Goal: Information Seeking & Learning: Check status

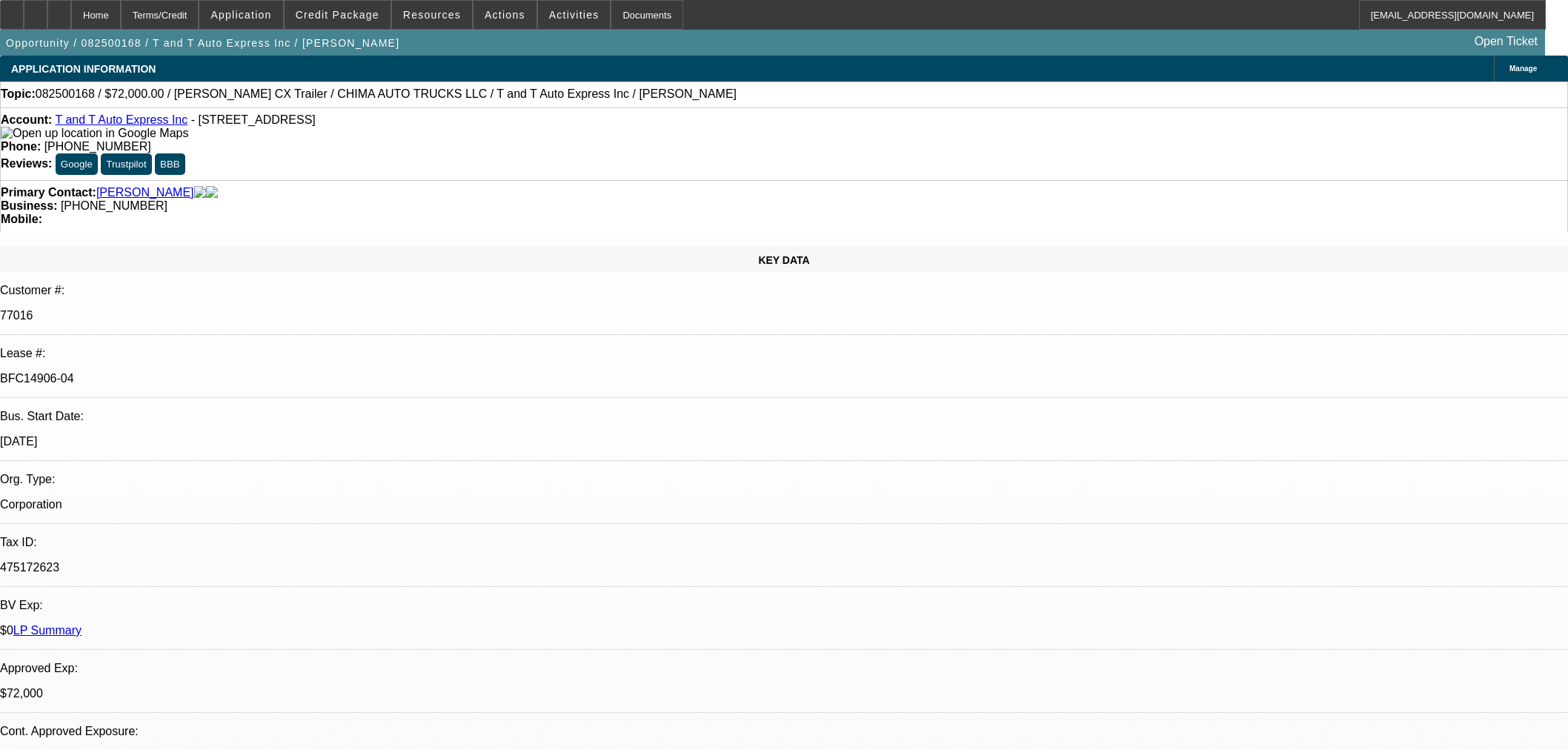
select select "0"
select select "2"
select select "0.1"
select select "4"
select select "0"
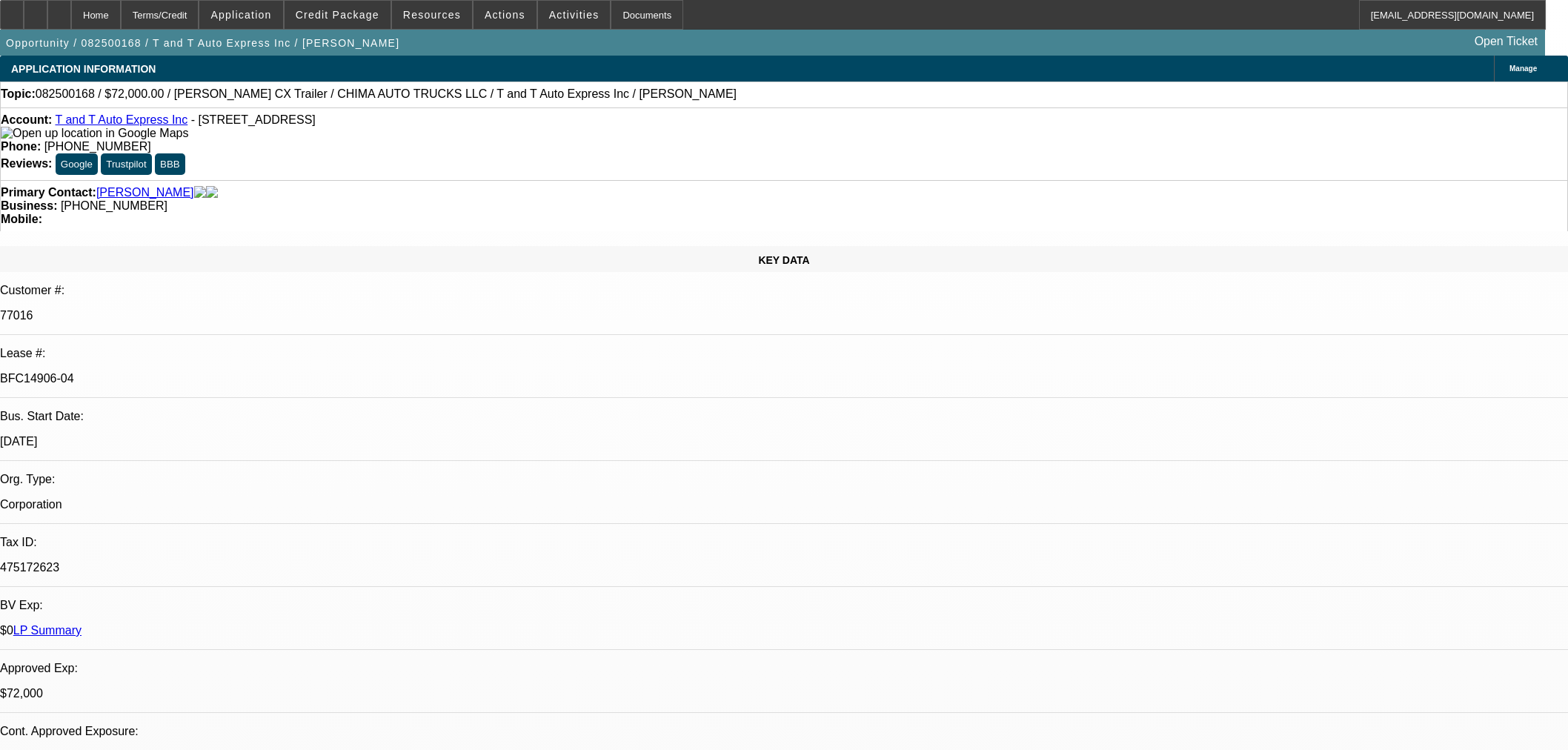
select select "2"
select select "0.1"
select select "4"
select select "0"
select select "2"
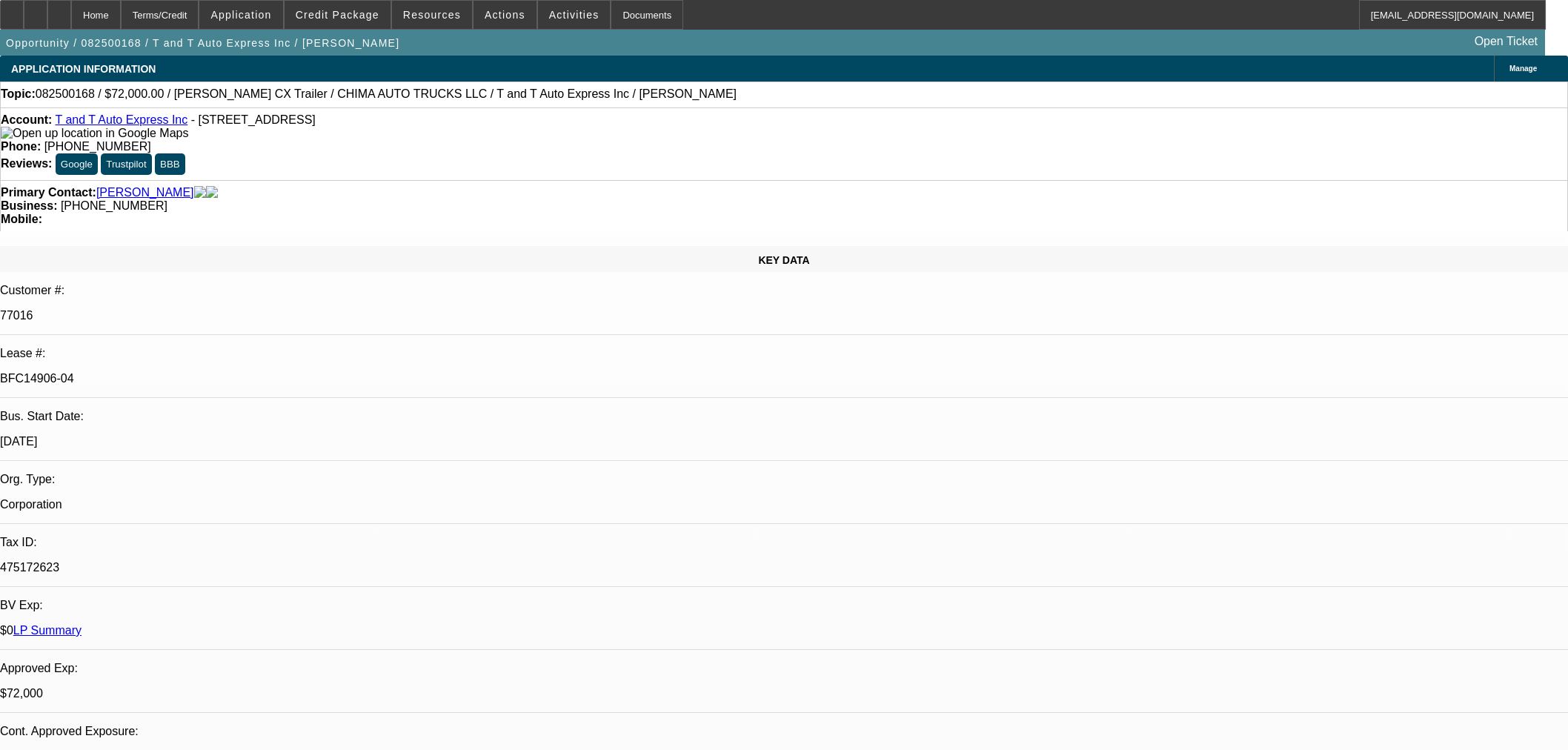
select select "0.1"
select select "4"
select select "0.15"
select select "2"
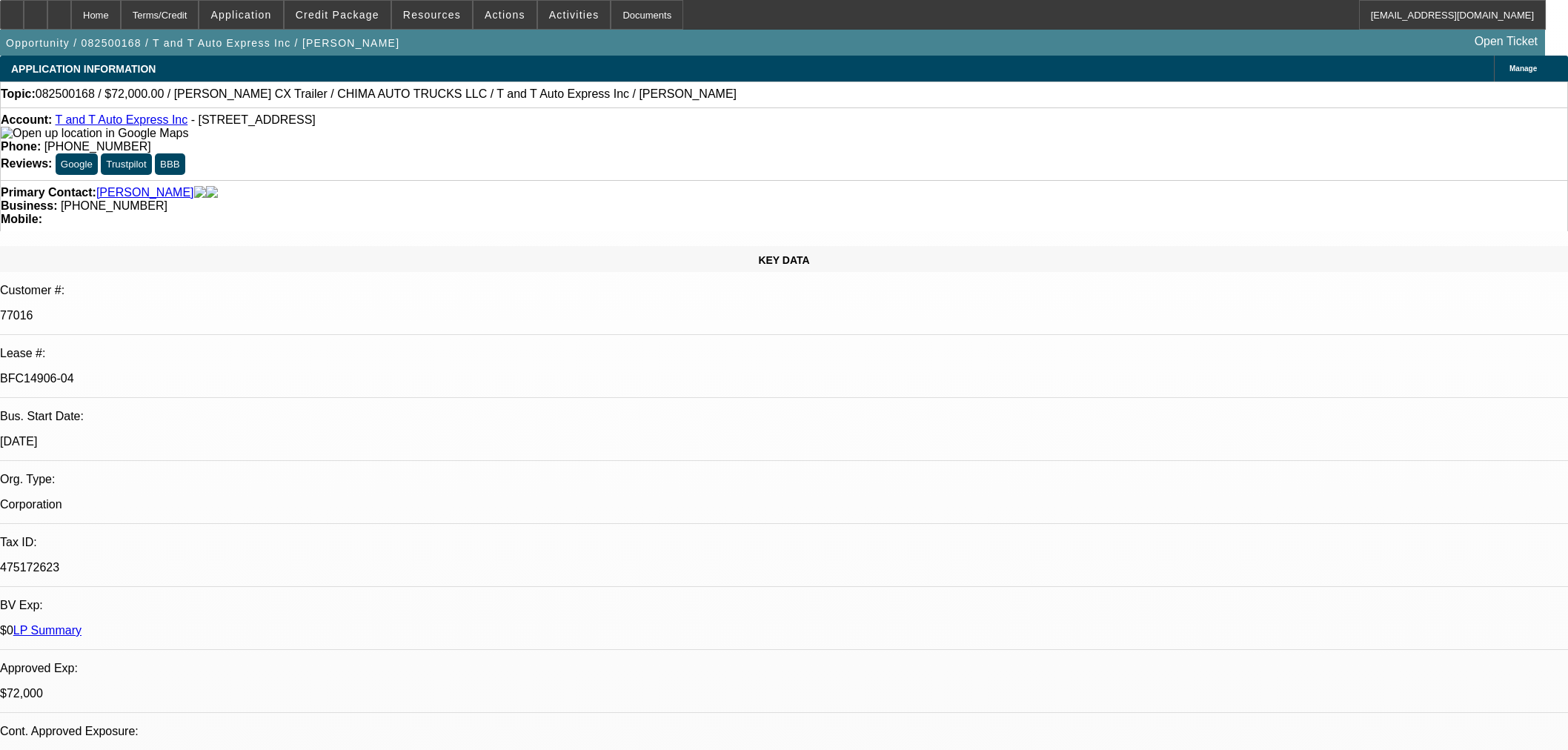
select select "0"
select select "6"
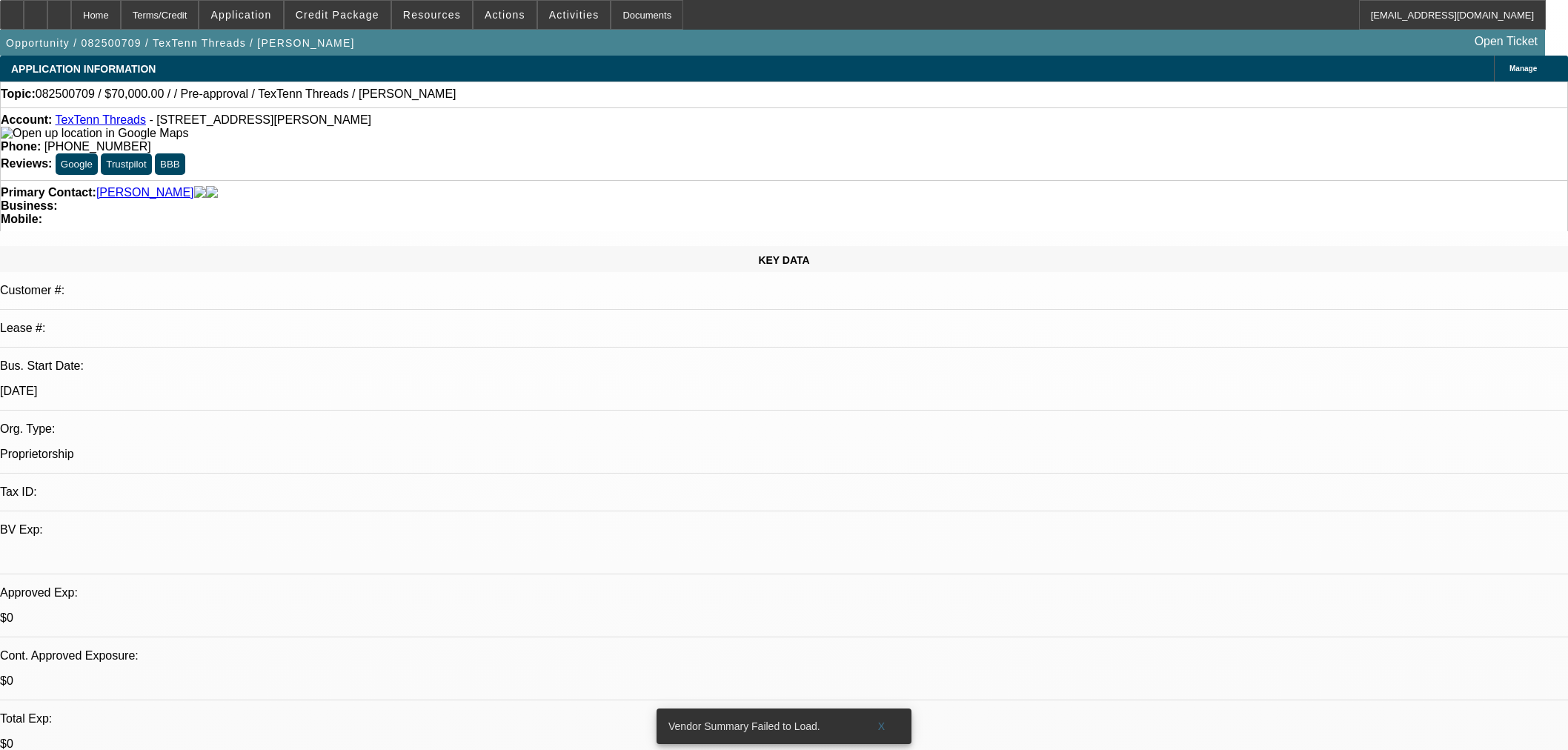
select select "0"
select select "2"
select select "0.1"
select select "4"
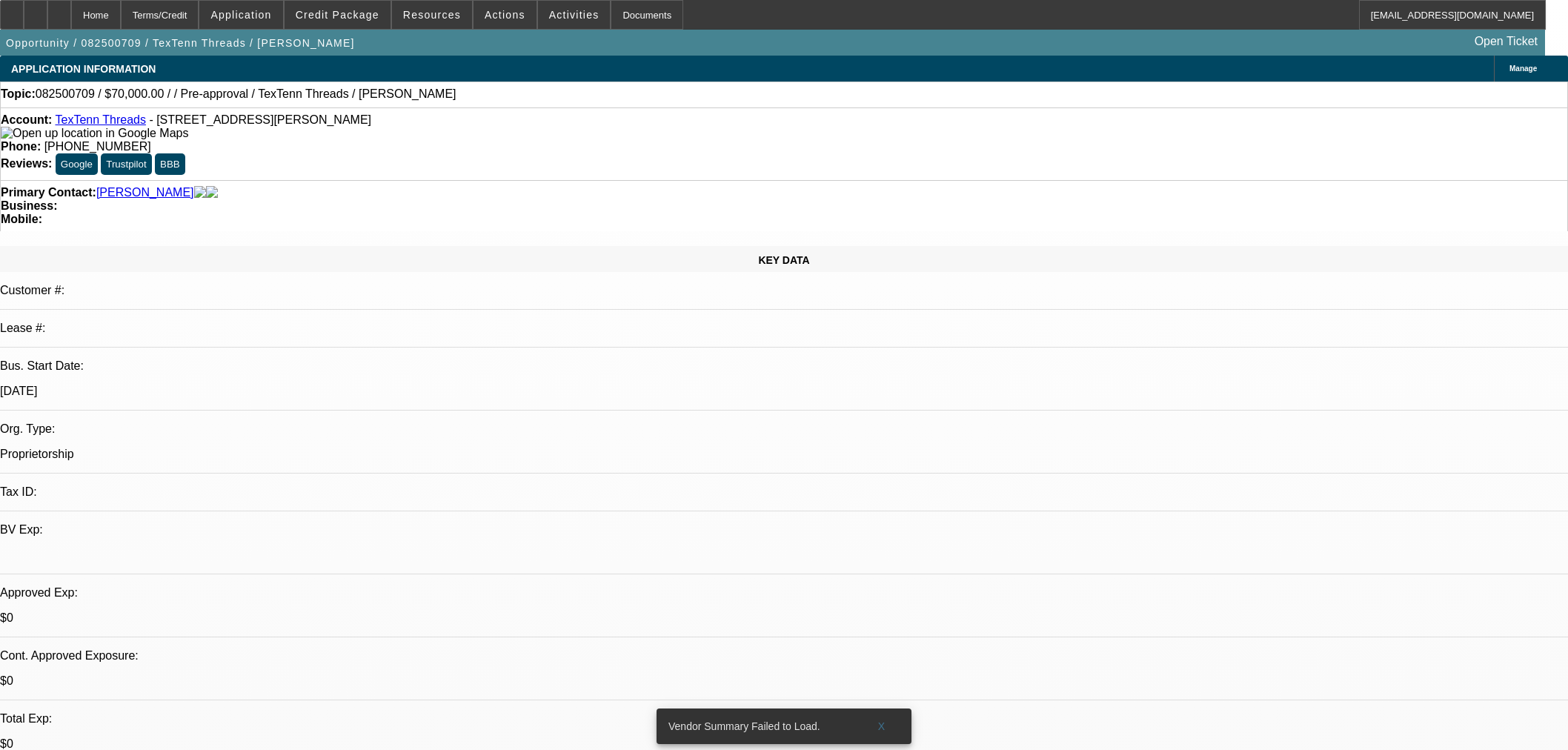
scroll to position [164, 0]
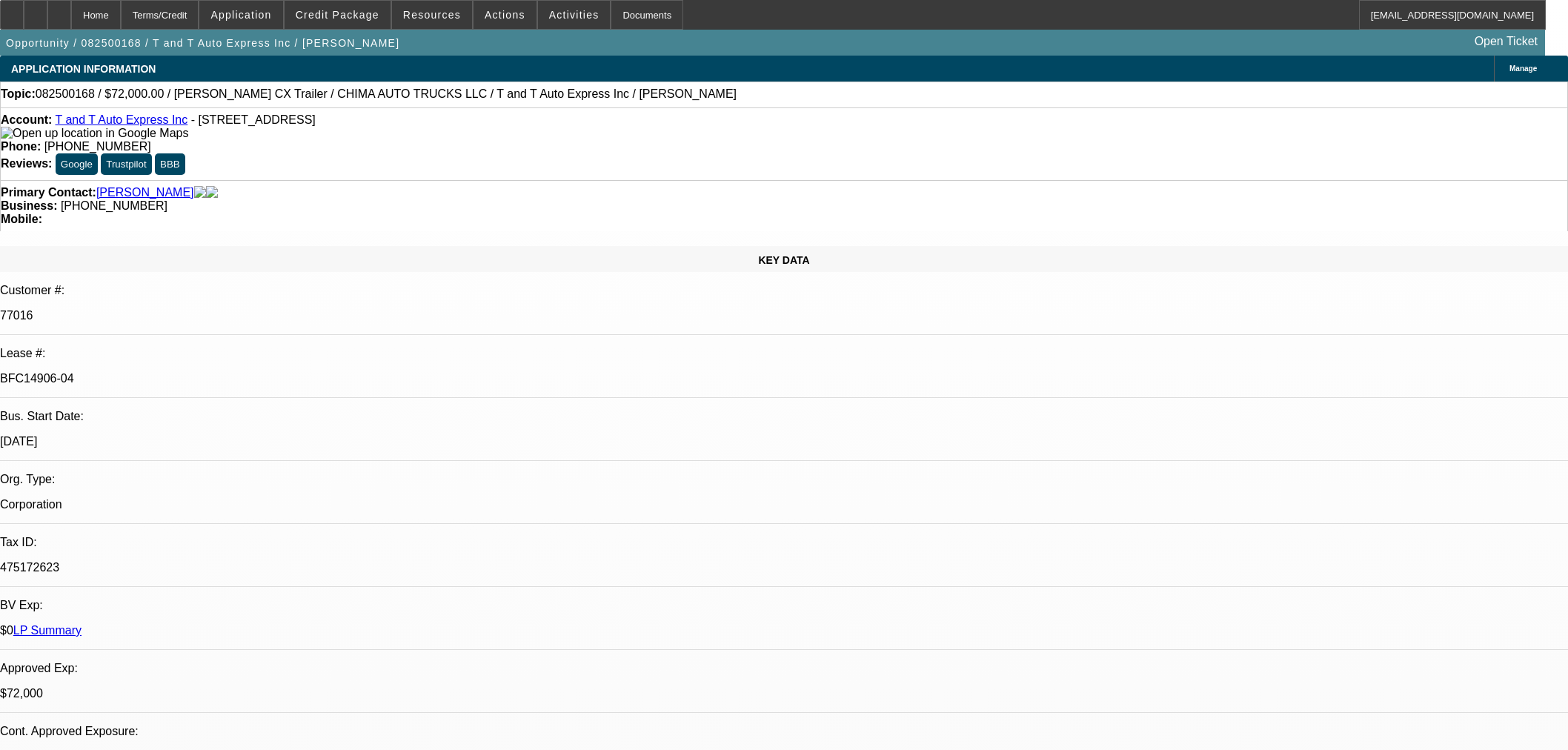
select select "0"
select select "2"
select select "0.1"
select select "4"
select select "0"
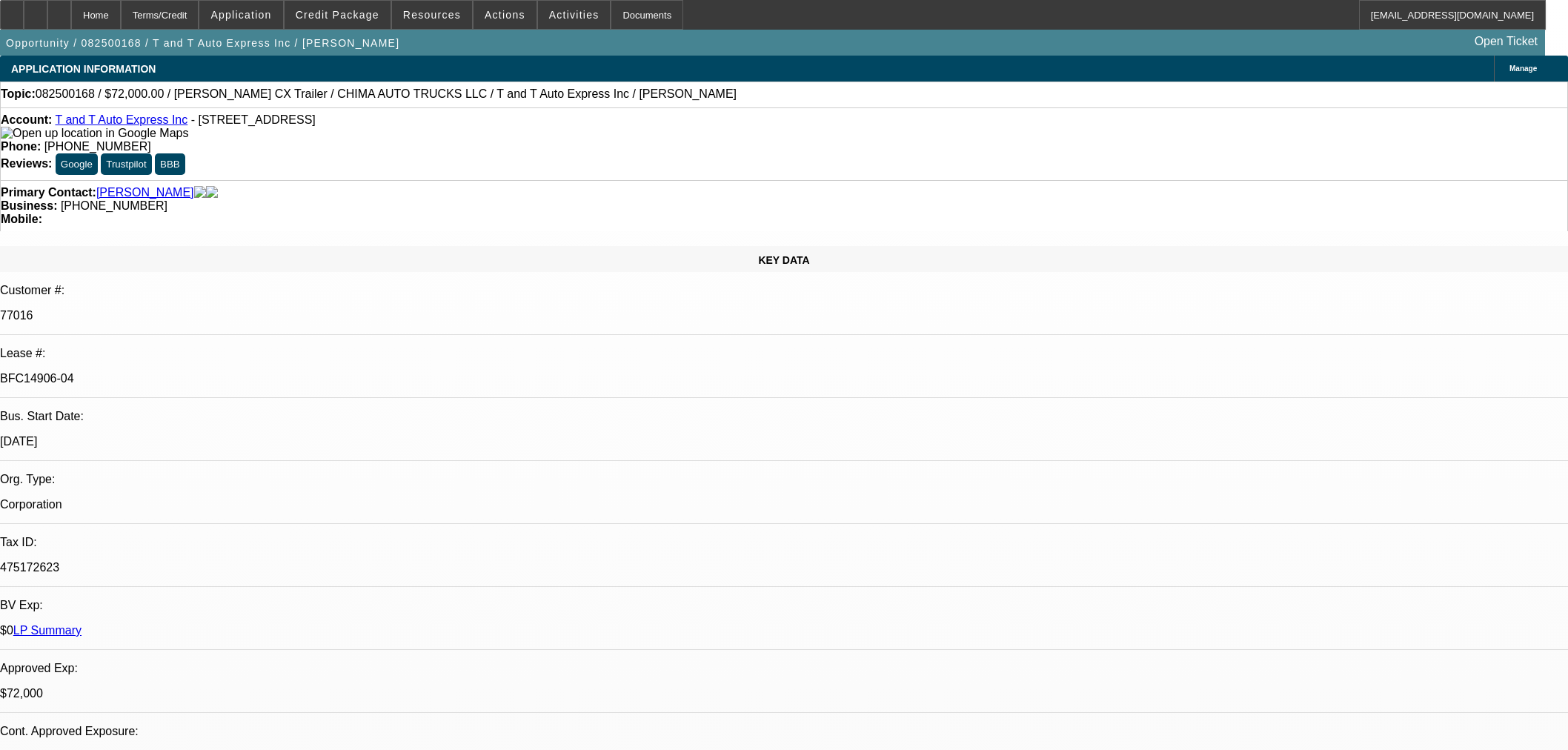
select select "2"
select select "0.1"
select select "4"
select select "0"
select select "2"
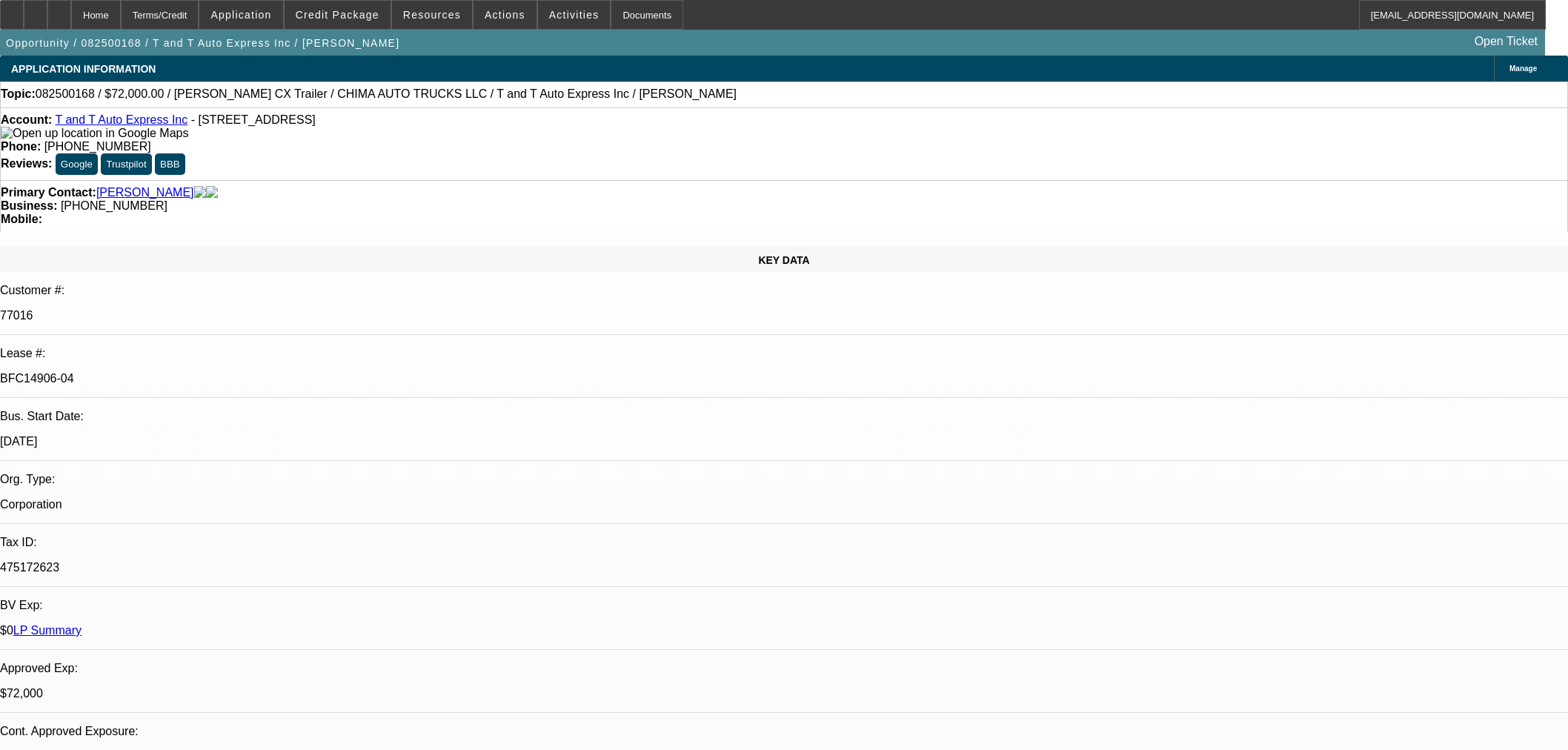
select select "0.1"
select select "4"
select select "0.15"
select select "2"
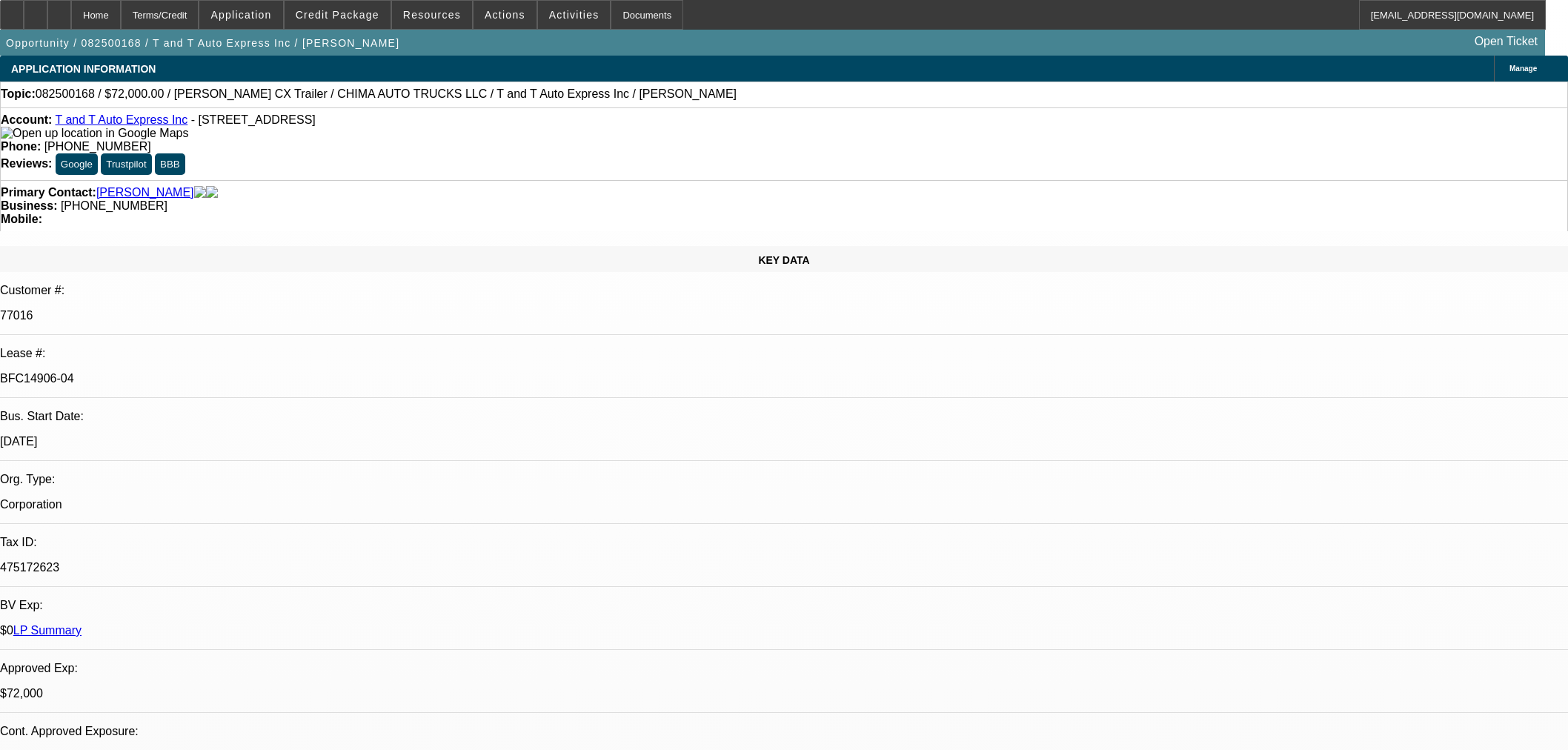
select select "0"
select select "6"
click at [71, 3] on div at bounding box center [60, 14] width 23 height 30
select select "0"
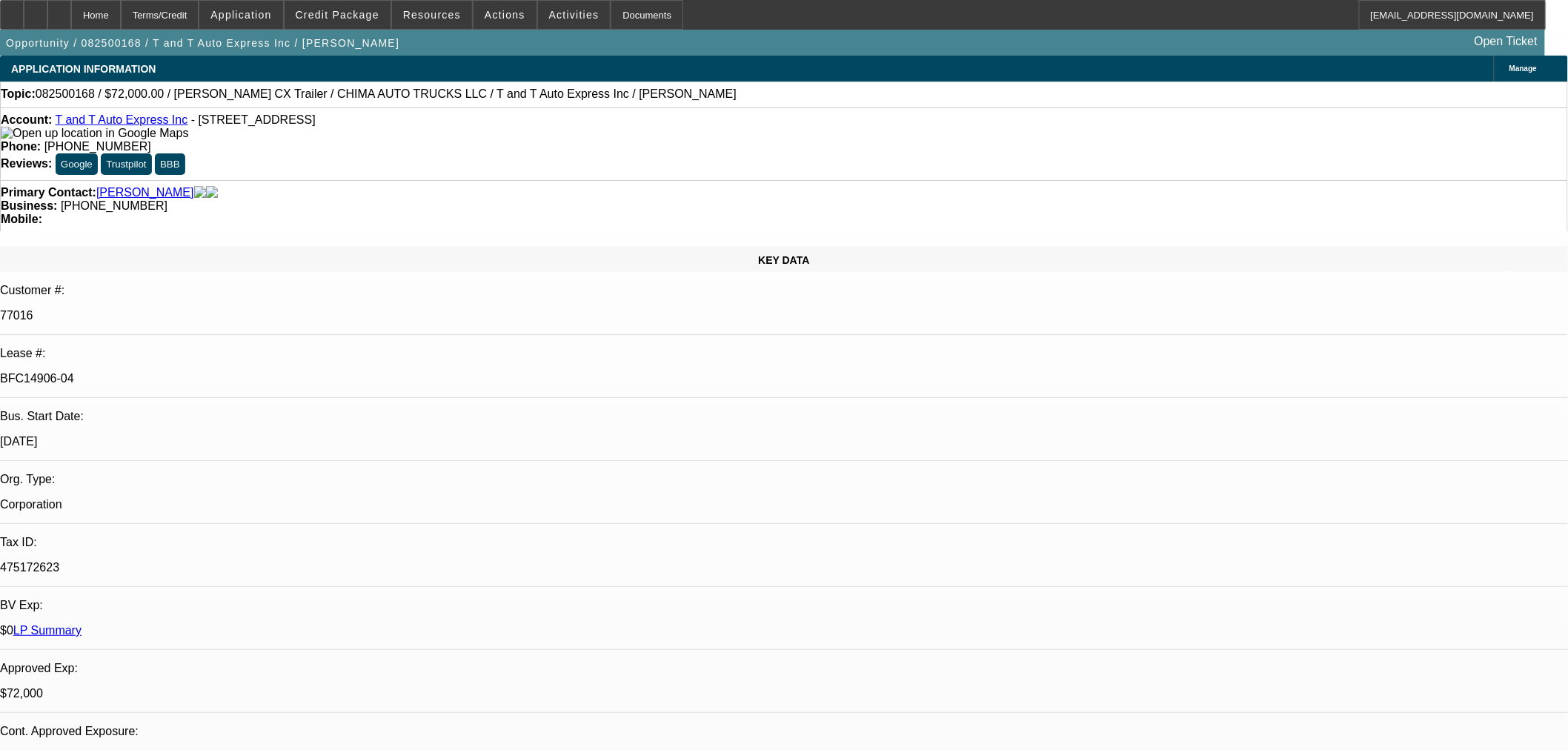
select select "2"
select select "0.1"
select select "4"
select select "0"
select select "2"
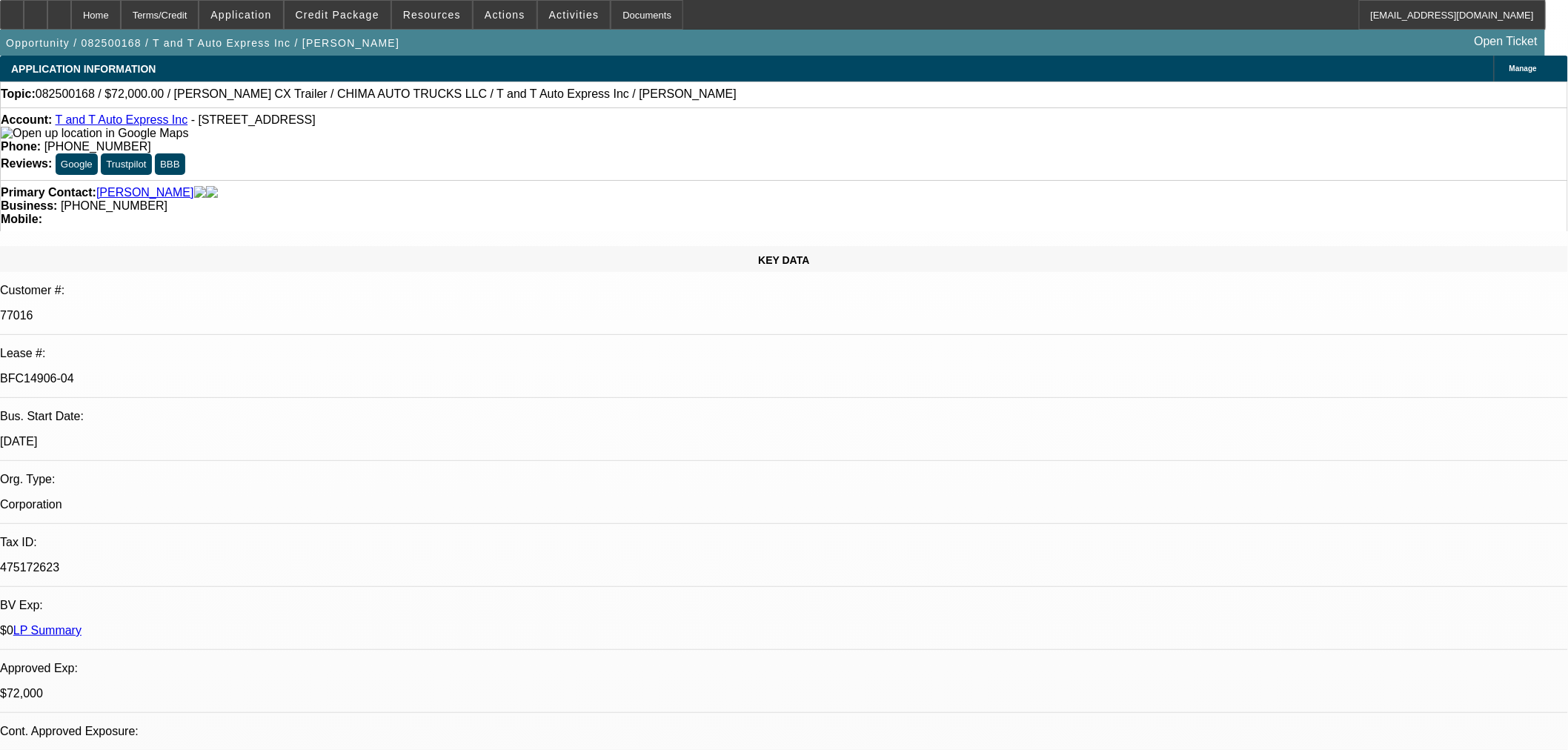
select select "0.1"
select select "4"
select select "0"
select select "2"
select select "0.1"
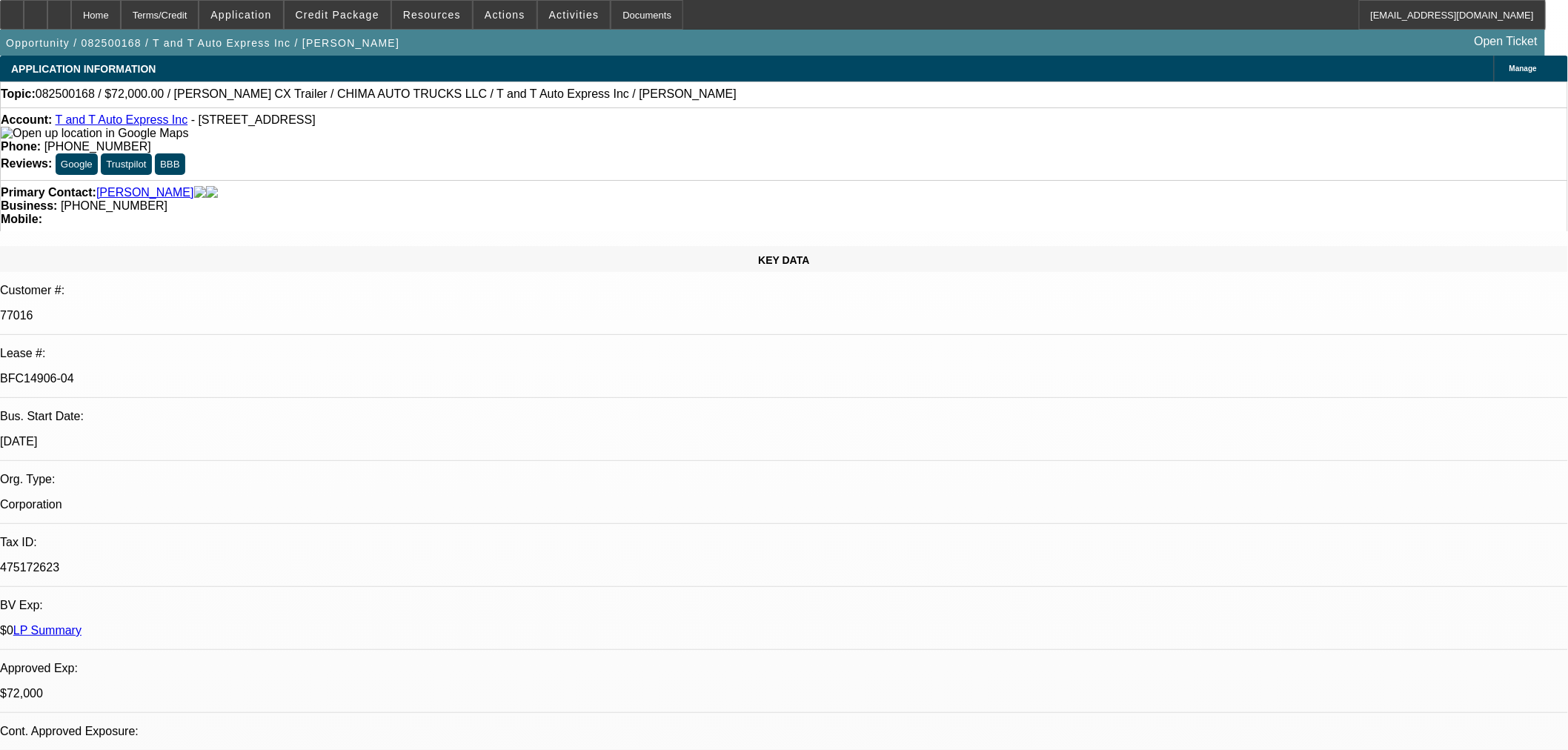
select select "4"
select select "0.15"
select select "2"
select select "0"
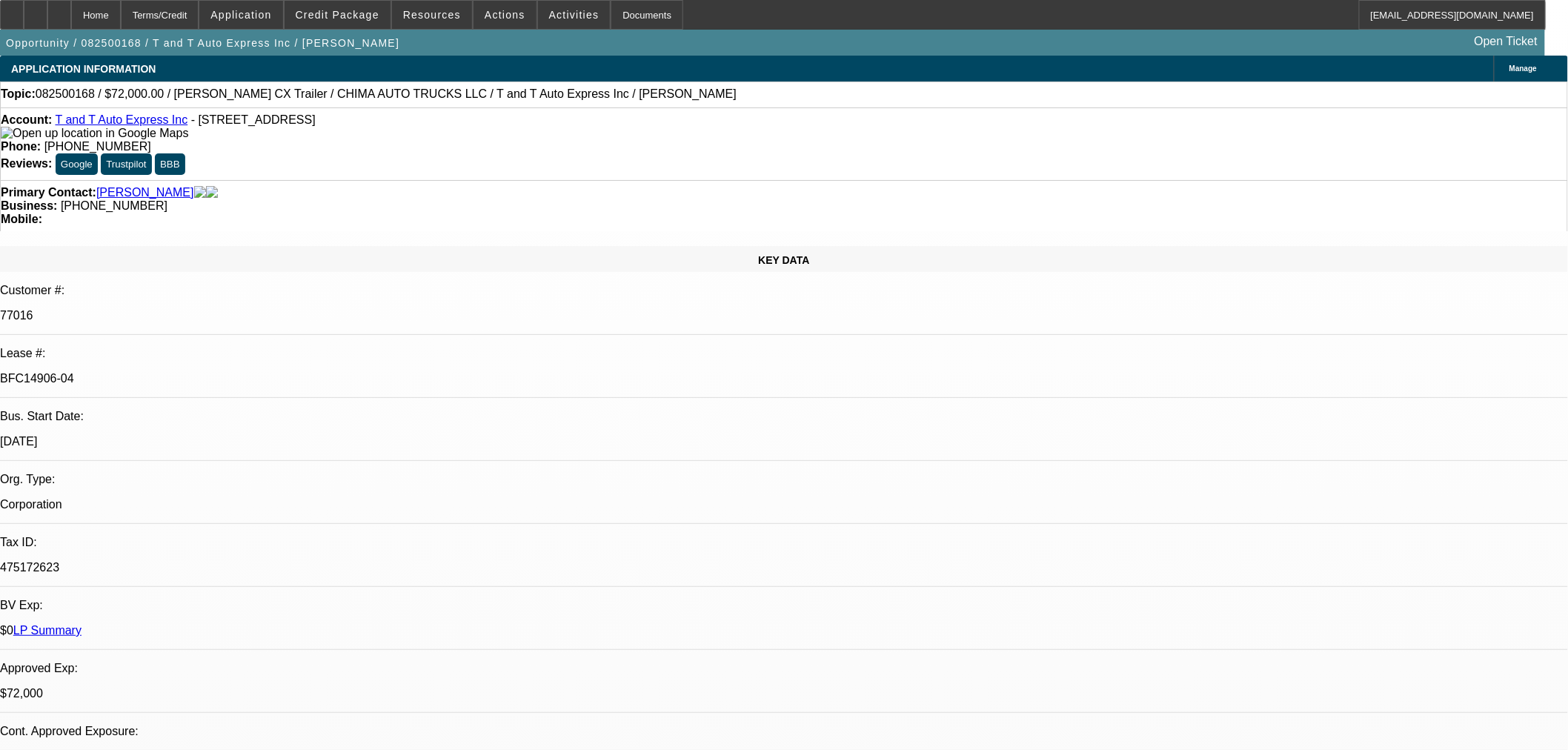
select select "6"
